Goal: Information Seeking & Learning: Learn about a topic

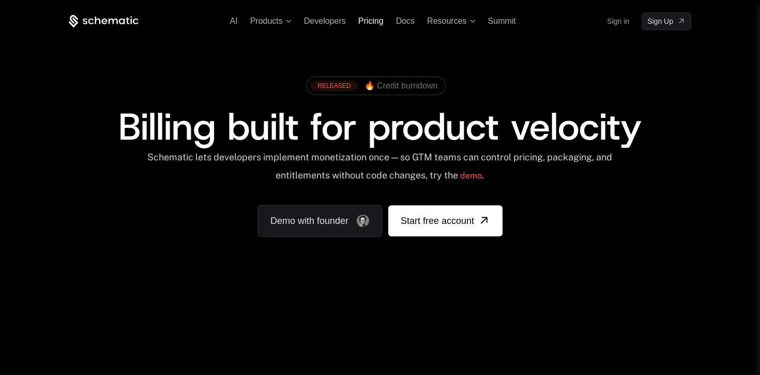
click at [366, 23] on span "Pricing" at bounding box center [370, 21] width 25 height 9
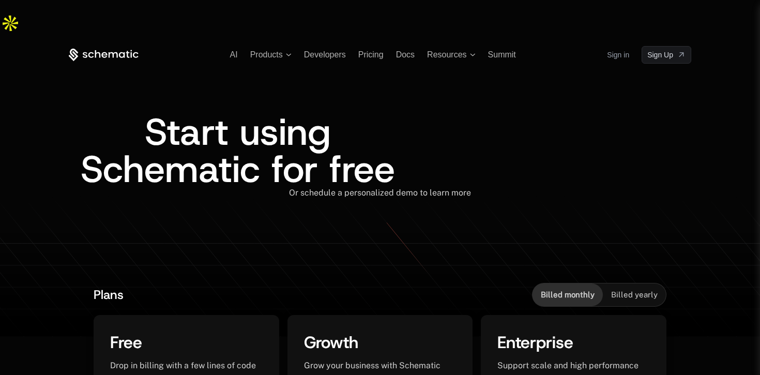
click at [101, 49] on icon at bounding box center [104, 55] width 70 height 13
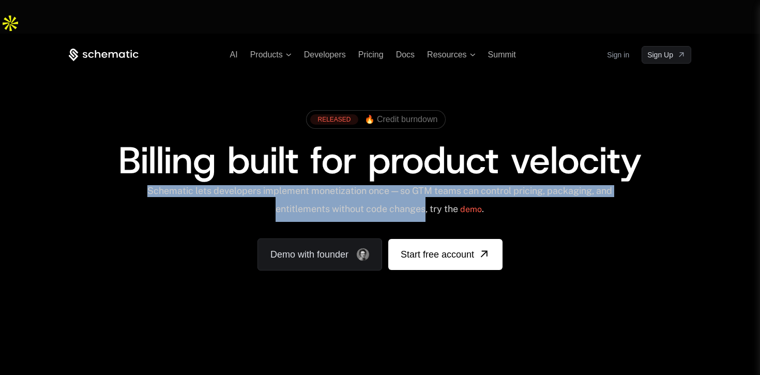
drag, startPoint x: 150, startPoint y: 155, endPoint x: 435, endPoint y: 167, distance: 284.5
click at [435, 185] on div "Schematic lets developers implement monetization once — so GTM teams can contro…" at bounding box center [379, 203] width 467 height 37
copy div "Schematic lets developers implement monetization once — so GTM teams can contro…"
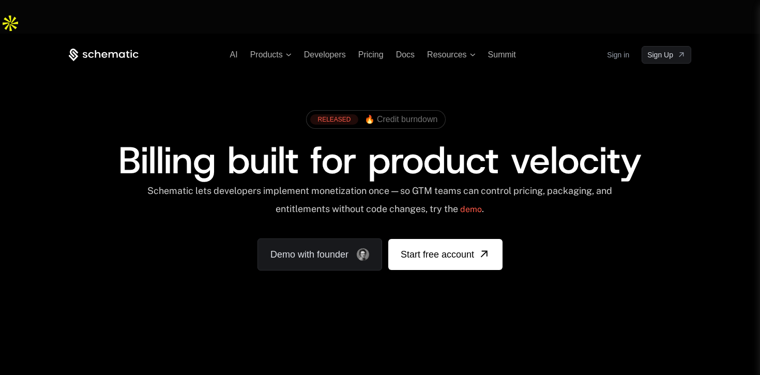
click at [207, 198] on div "RELEASED 🔥 Credit burndown Billing built for product velocity Schematic lets de…" at bounding box center [380, 187] width 622 height 165
click at [365, 50] on span "Pricing" at bounding box center [370, 54] width 25 height 9
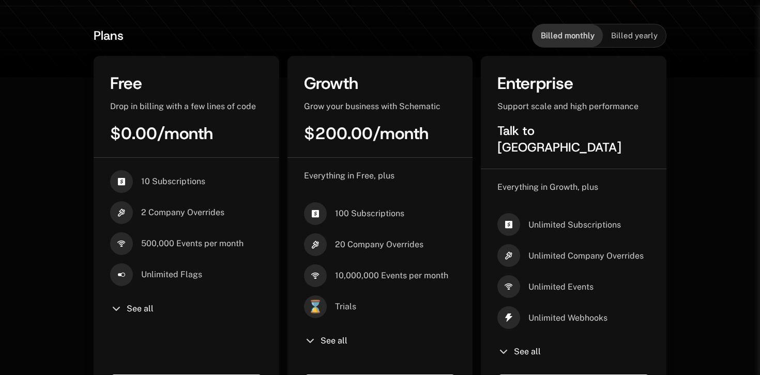
scroll to position [260, 0]
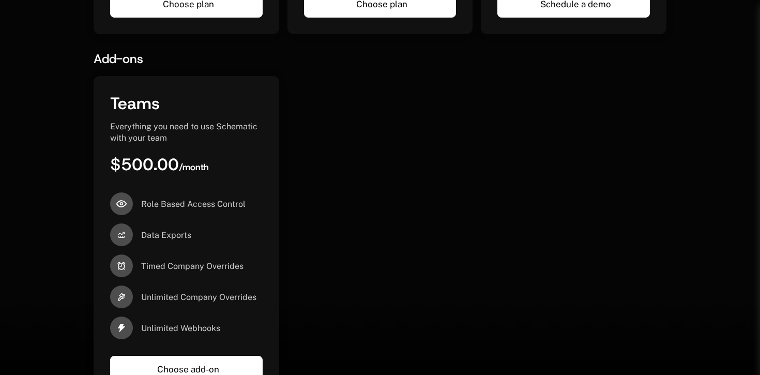
scroll to position [640, 0]
